Goal: Find specific page/section: Find specific page/section

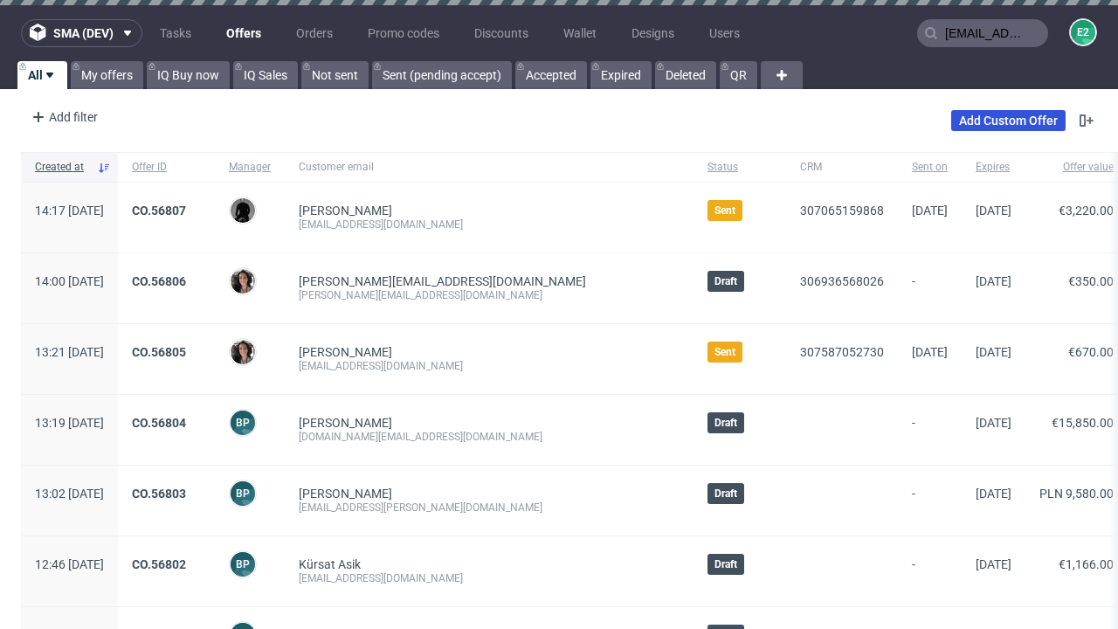
type input "[EMAIL_ADDRESS][DOMAIN_NAME]"
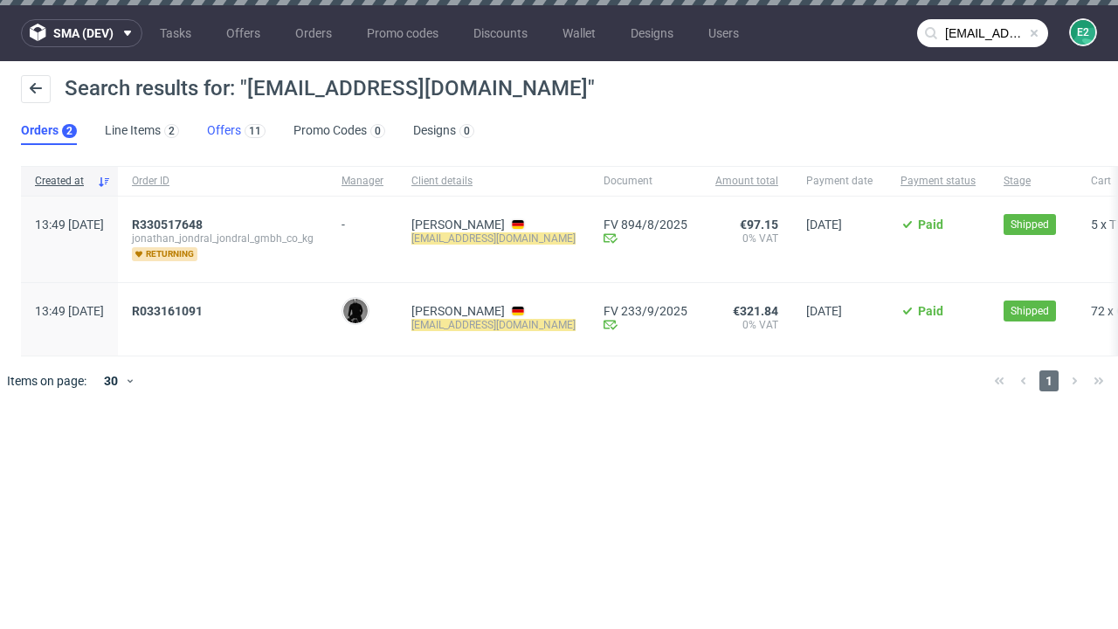
click at [236, 131] on link "Offers 11" at bounding box center [236, 131] width 59 height 28
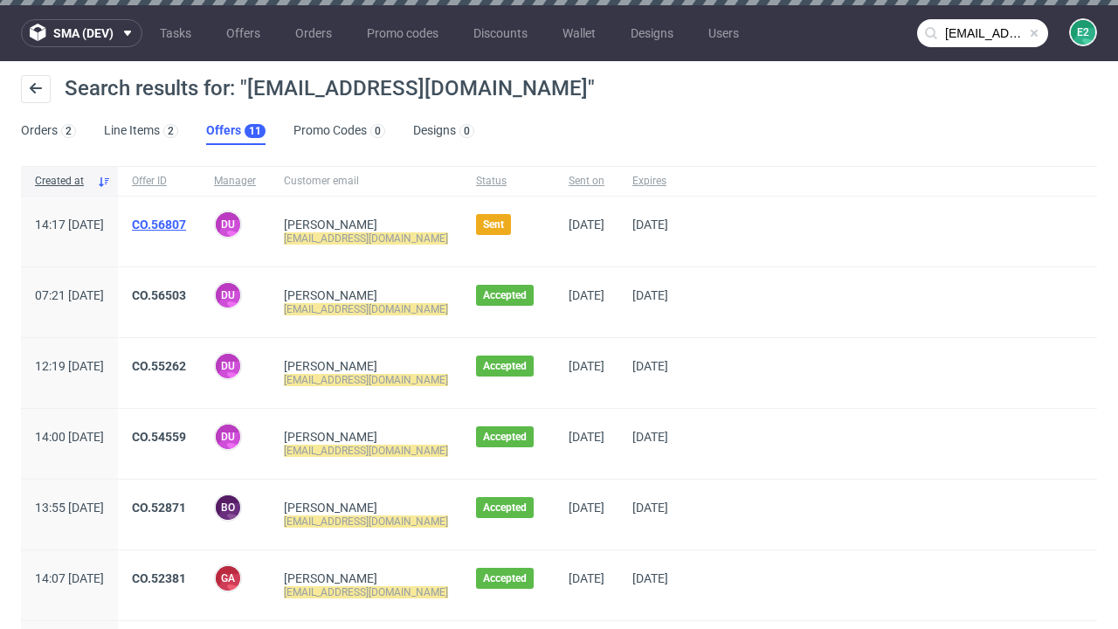
click at [186, 224] on link "CO.56807" at bounding box center [159, 224] width 54 height 14
